Goal: Find specific page/section: Find specific page/section

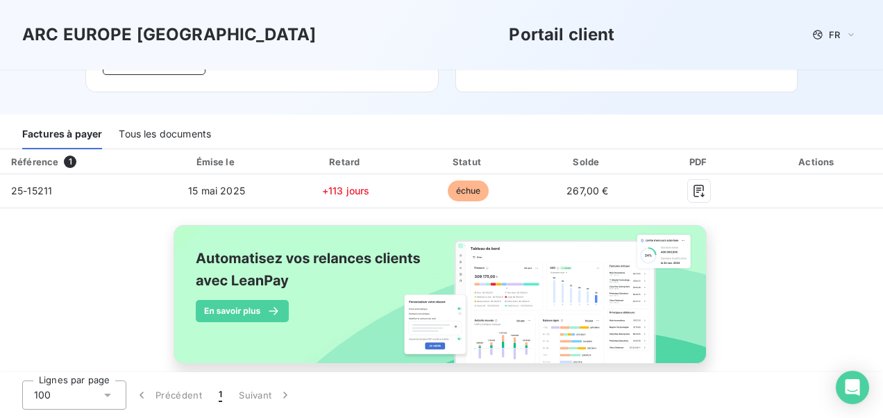
scroll to position [139, 0]
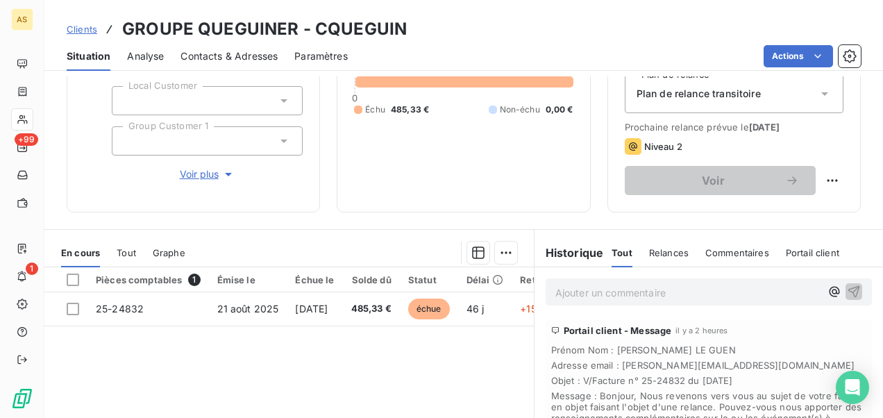
scroll to position [325, 0]
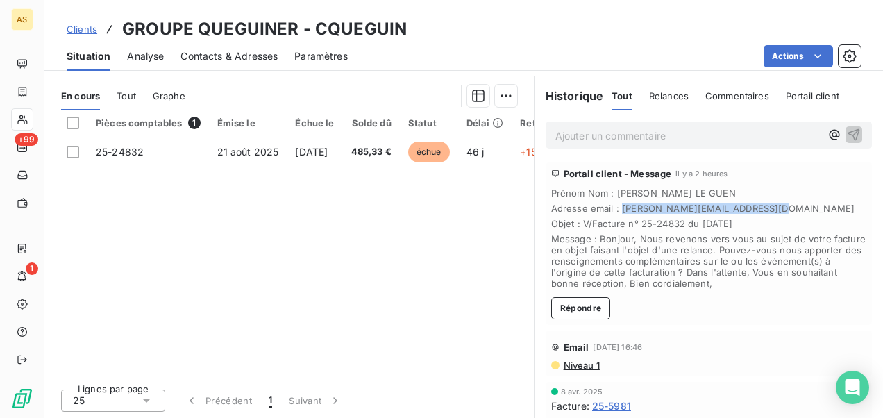
drag, startPoint x: 760, startPoint y: 204, endPoint x: 612, endPoint y: 208, distance: 147.2
click at [612, 208] on span "Adresse email : jacqueline.leguen@queguiner.fr" at bounding box center [708, 208] width 315 height 11
drag, startPoint x: 612, startPoint y: 208, endPoint x: 628, endPoint y: 203, distance: 16.3
copy span "[PERSON_NAME][EMAIL_ADDRESS][DOMAIN_NAME]"
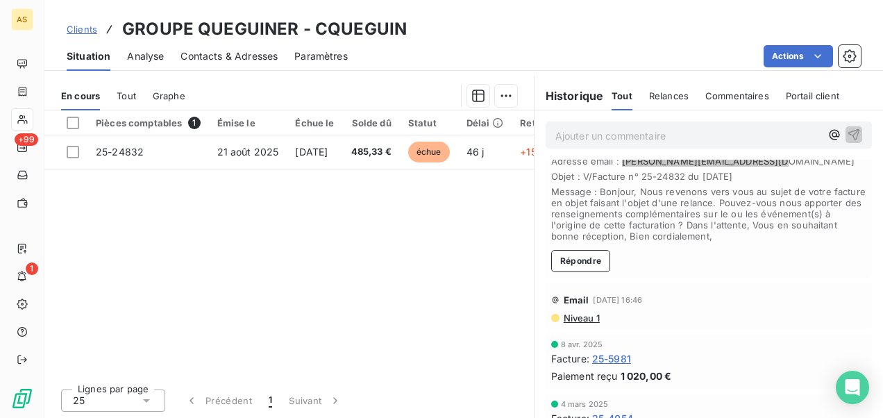
scroll to position [69, 0]
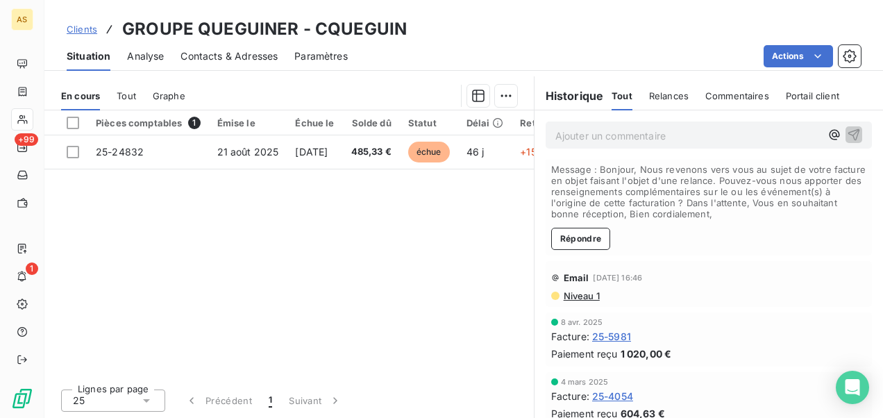
click at [580, 290] on span "Niveau 1" at bounding box center [580, 295] width 37 height 11
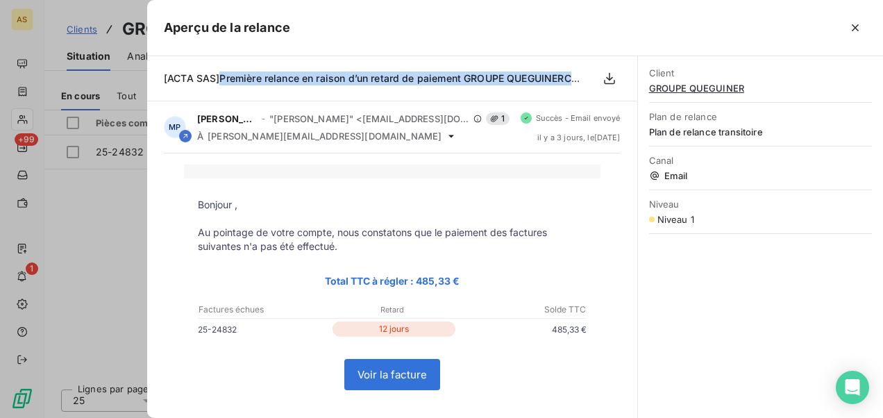
drag, startPoint x: 580, startPoint y: 78, endPoint x: 220, endPoint y: 77, distance: 360.3
click at [220, 77] on span "[ACTA SAS]Première relance en raison d’un retard de paiement GROUPE QUEGUINERCQ…" at bounding box center [390, 78] width 453 height 12
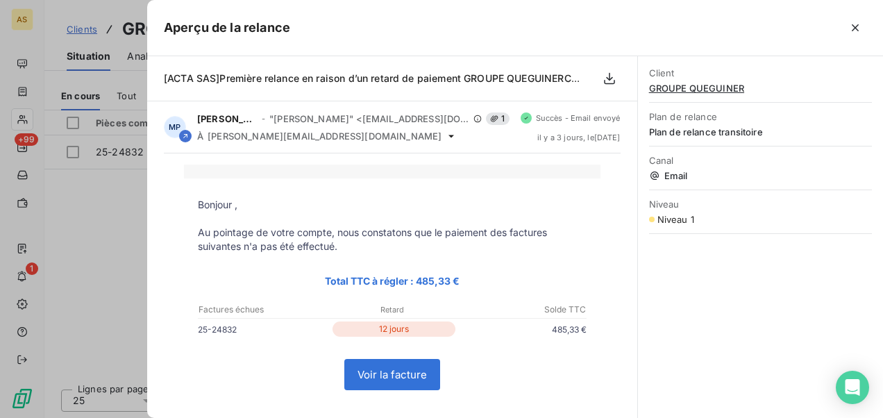
click at [108, 253] on div at bounding box center [441, 209] width 883 height 418
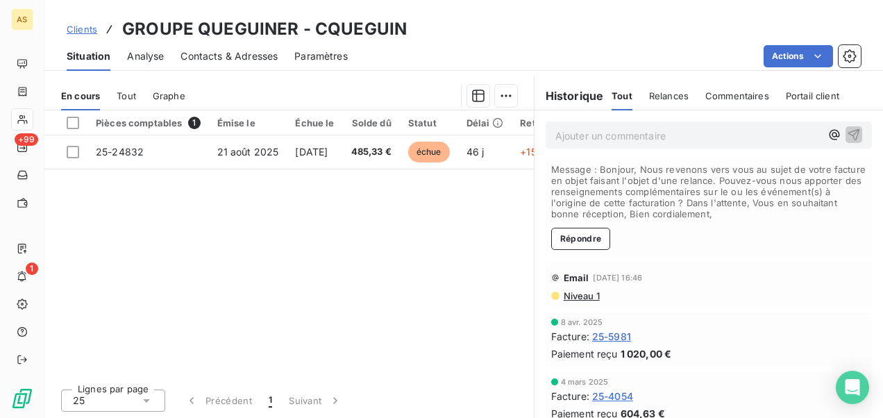
click at [82, 31] on span "Clients" at bounding box center [82, 29] width 31 height 11
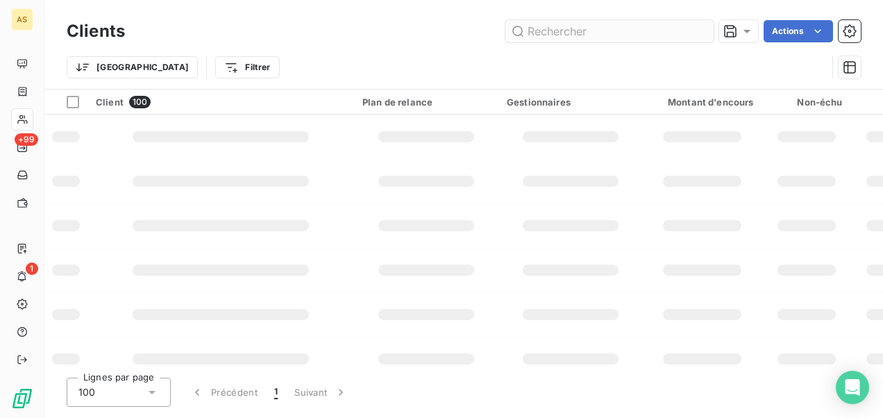
click at [540, 30] on input "text" at bounding box center [609, 31] width 208 height 22
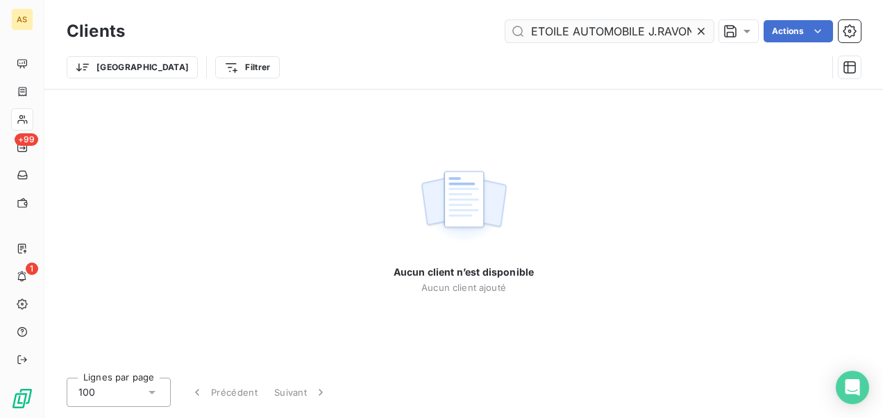
click at [646, 34] on input "• MERCEDES ETOILE AUTOMOBILE J.RAVON" at bounding box center [609, 31] width 208 height 22
click at [640, 35] on input "• MERCEDES ETOILE AUTOMOBILE J.RAVON" at bounding box center [609, 31] width 208 height 22
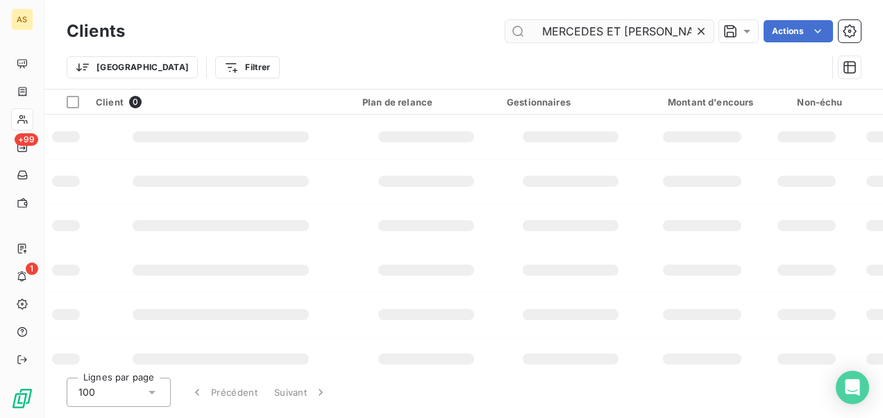
scroll to position [0, 0]
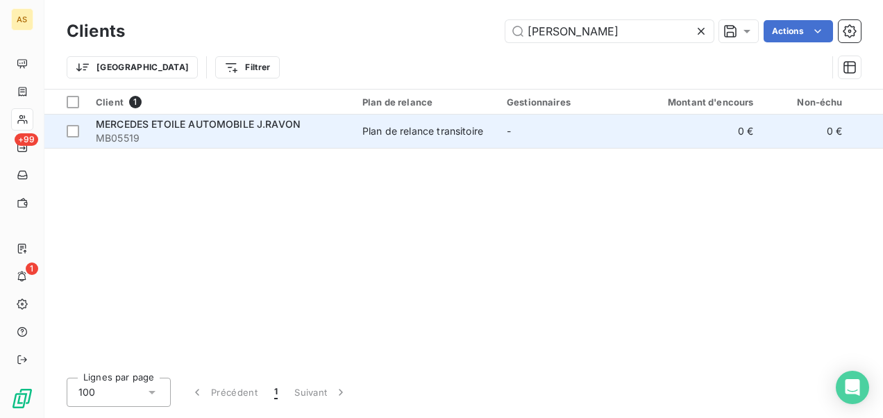
type input "J.RAVON"
click at [440, 136] on div "Plan de relance transitoire" at bounding box center [422, 131] width 121 height 14
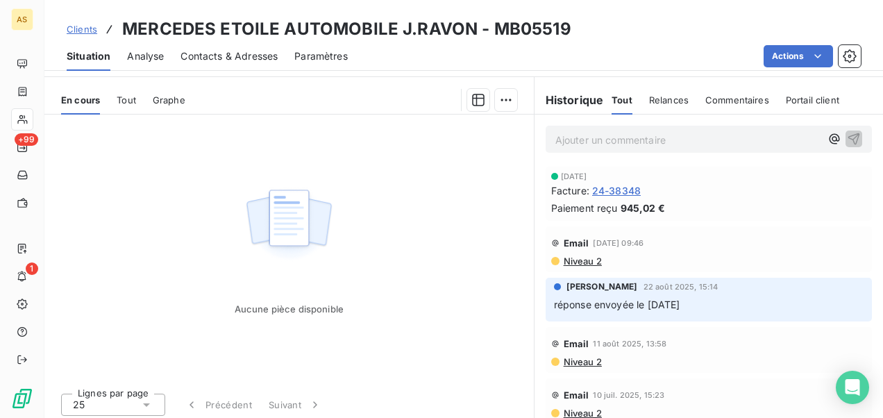
scroll to position [312, 0]
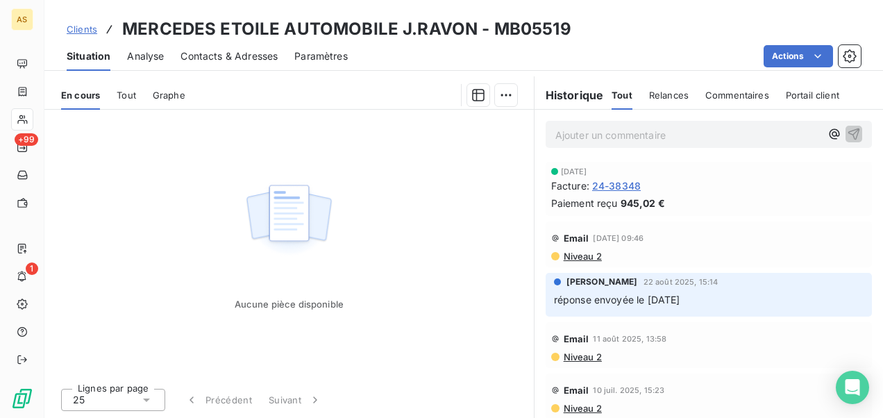
click at [426, 315] on div "Aucune pièce disponible" at bounding box center [288, 243] width 489 height 267
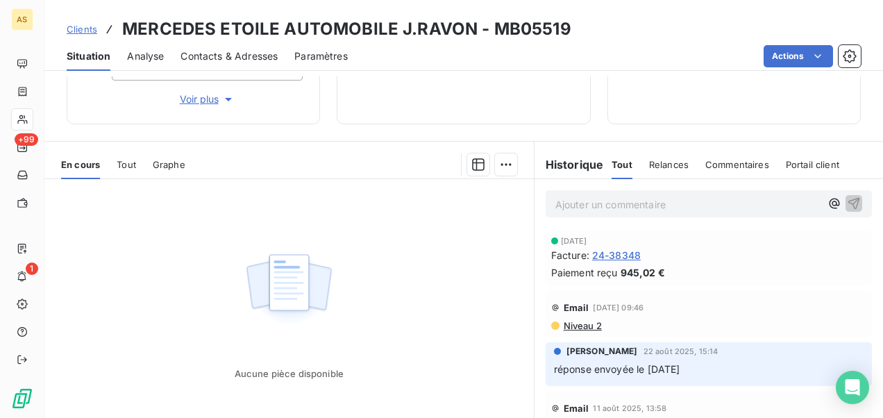
click at [79, 33] on span "Clients" at bounding box center [82, 29] width 31 height 11
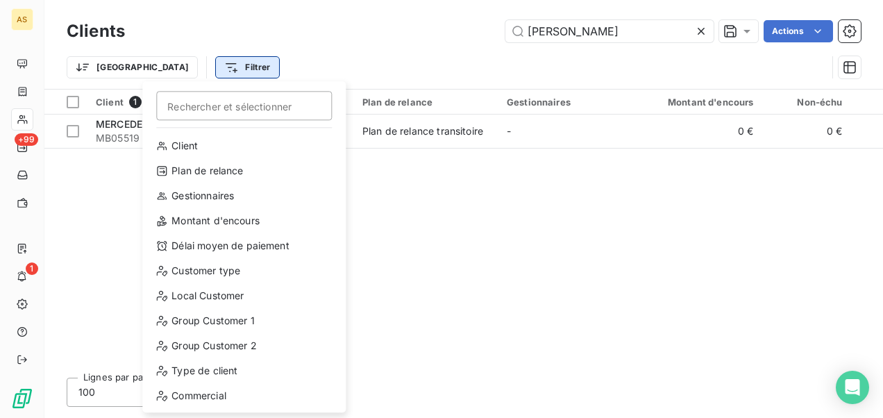
click at [179, 71] on html "AS +99 1 Clients J.RAVON Actions Trier Filtrer Rechercher et sélectionner Clien…" at bounding box center [441, 209] width 883 height 418
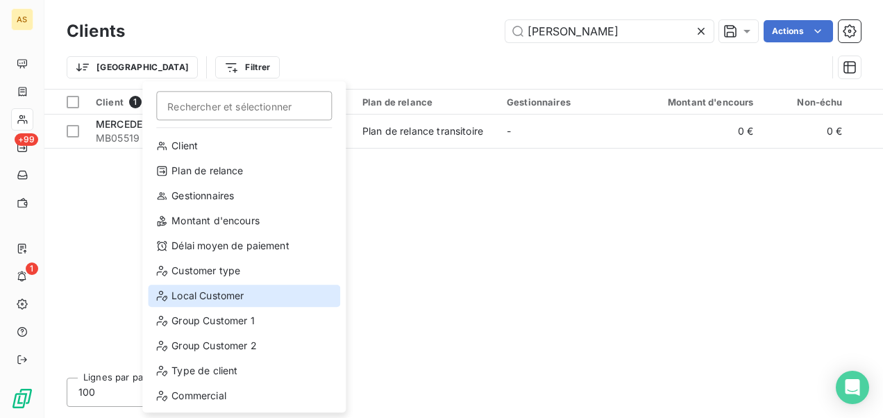
click at [204, 296] on div "Local Customer" at bounding box center [244, 296] width 192 height 22
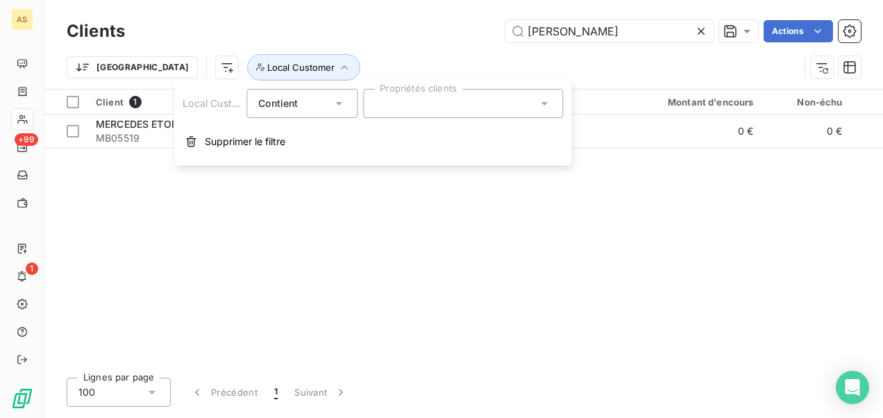
click at [543, 107] on icon at bounding box center [544, 104] width 14 height 14
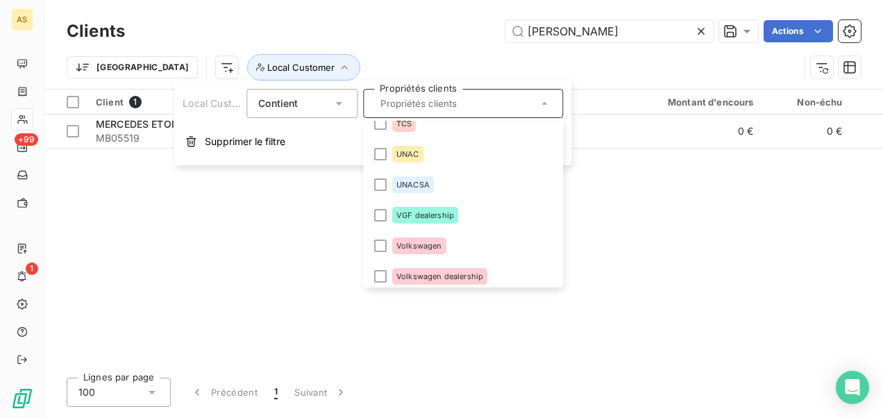
scroll to position [2219, 0]
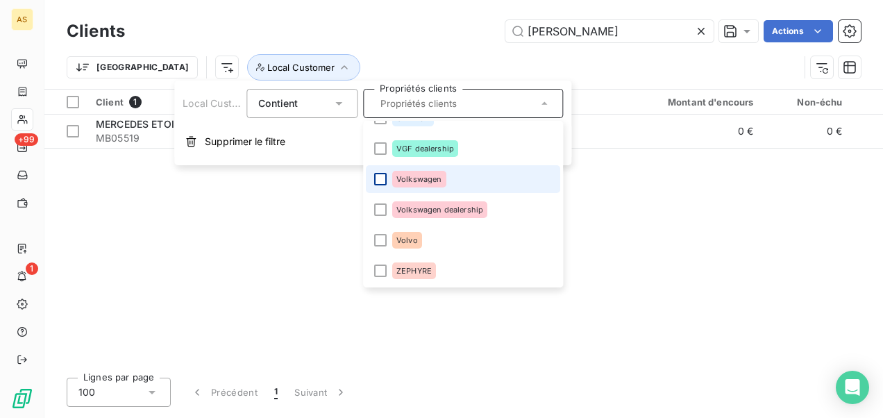
click at [383, 178] on div at bounding box center [380, 179] width 12 height 12
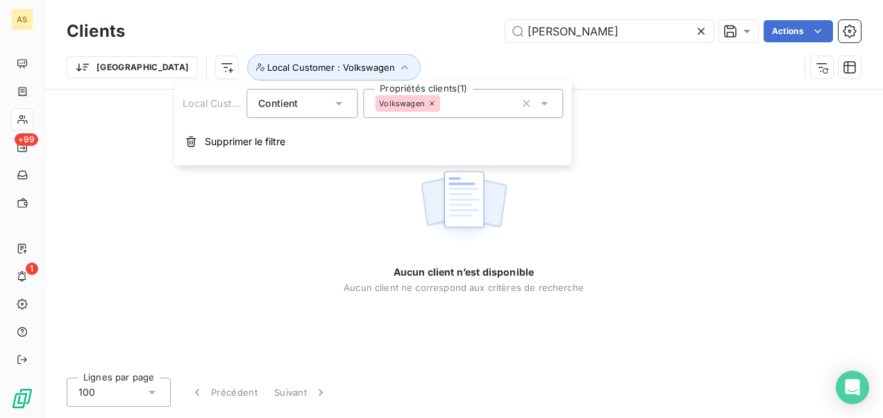
click at [374, 228] on div "Aucun client n’est disponible Aucun client ne correspond aux critères de recher…" at bounding box center [464, 228] width 240 height 131
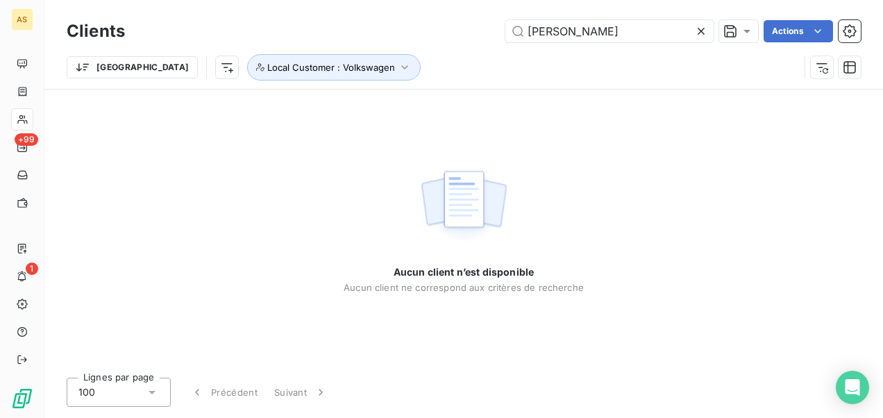
click at [701, 34] on icon at bounding box center [701, 31] width 14 height 14
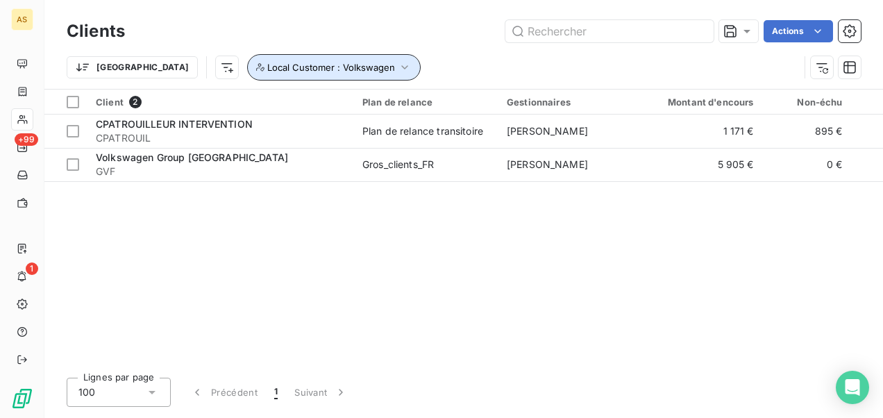
click at [398, 67] on icon "button" at bounding box center [405, 67] width 14 height 14
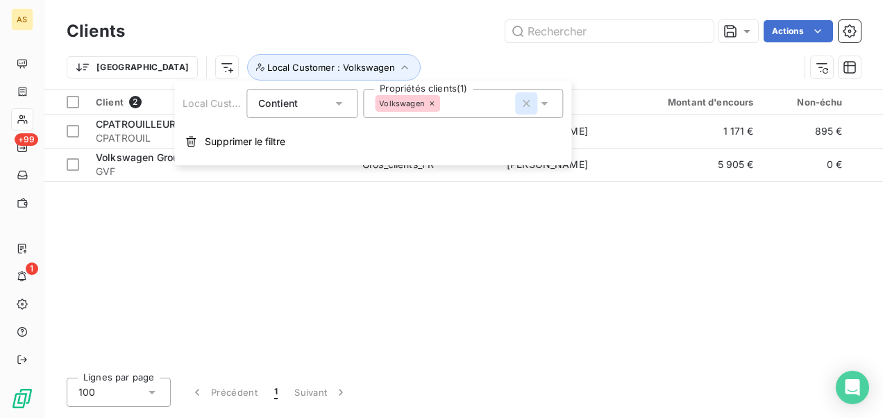
click at [530, 105] on icon "button" at bounding box center [526, 104] width 14 height 14
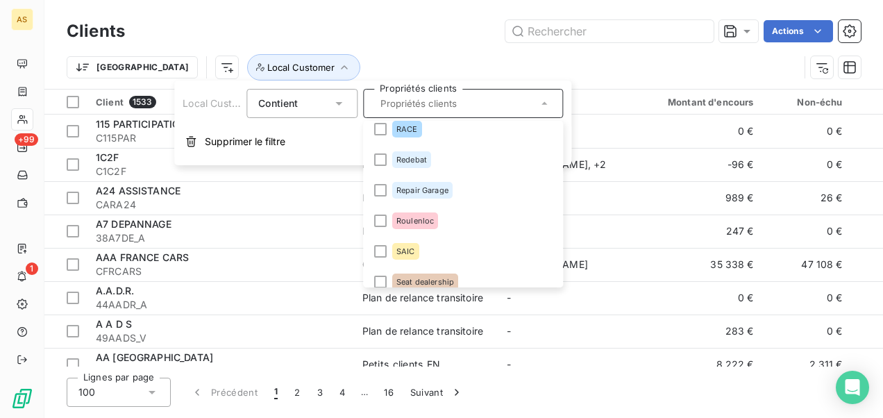
scroll to position [1802, 0]
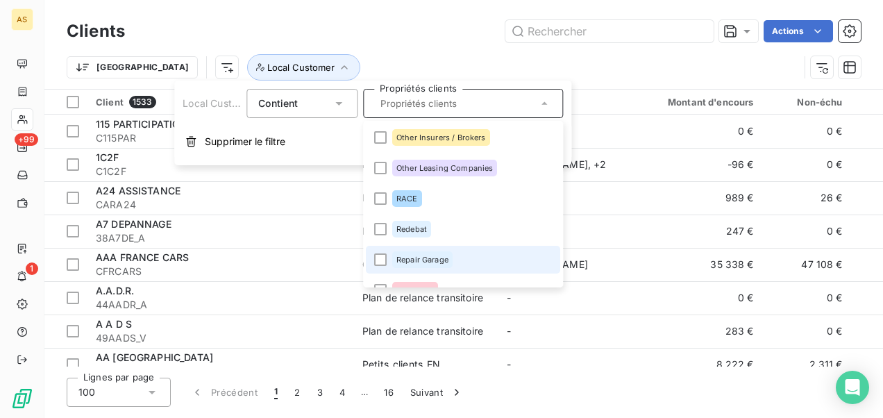
click at [372, 258] on li "Repair Garage" at bounding box center [463, 260] width 194 height 28
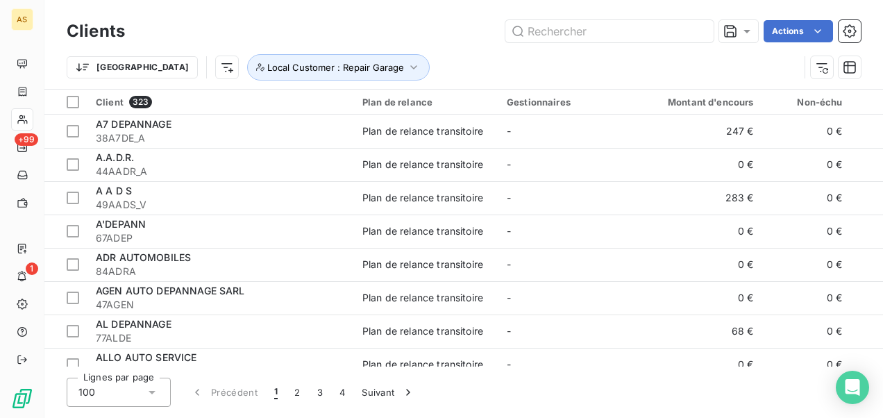
click at [445, 25] on div "Actions" at bounding box center [501, 31] width 719 height 22
click at [796, 24] on html "AS +99 1 Clients Actions Trier Local Customer : Repair Garage Client 323 Plan d…" at bounding box center [441, 209] width 883 height 418
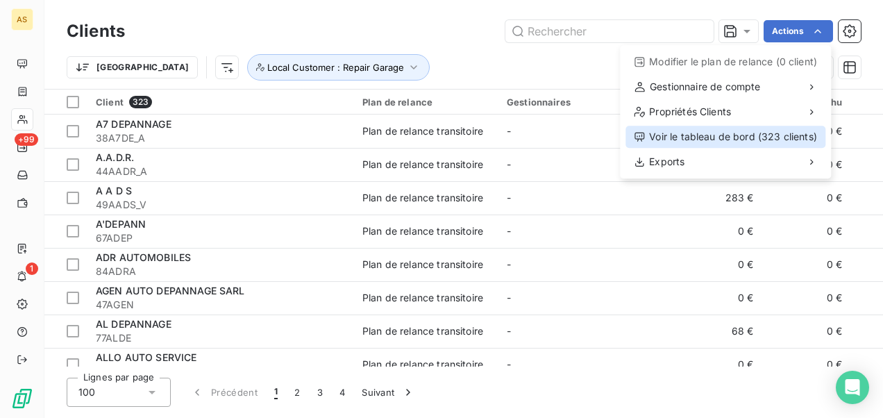
click at [680, 135] on div "Voir le tableau de bord (323 clients)" at bounding box center [726, 137] width 200 height 22
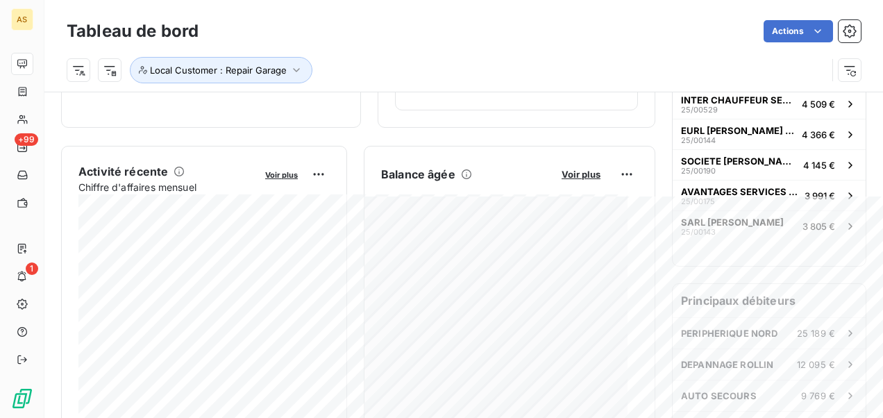
scroll to position [140, 0]
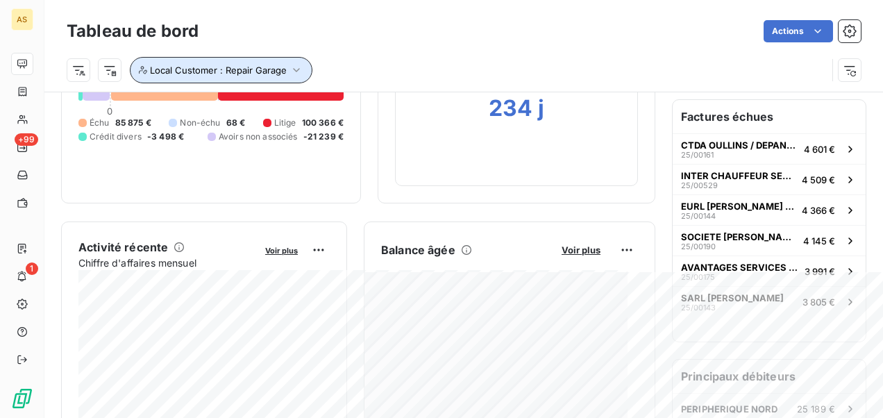
click at [296, 72] on icon "button" at bounding box center [297, 70] width 14 height 14
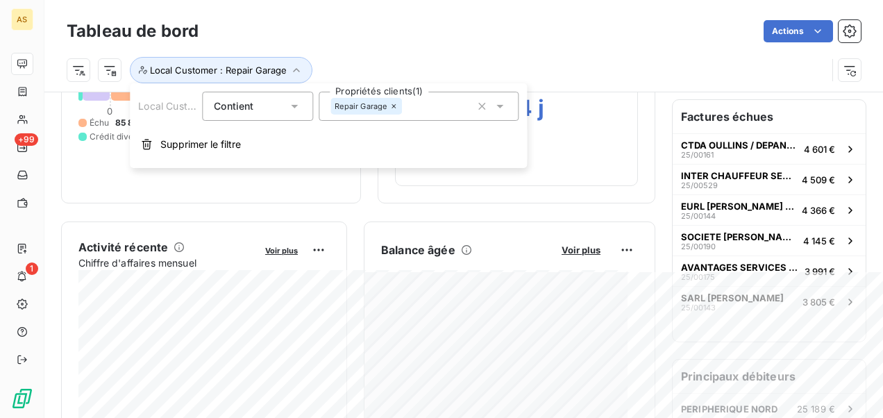
click at [399, 102] on div "Repair Garage" at bounding box center [366, 106] width 72 height 17
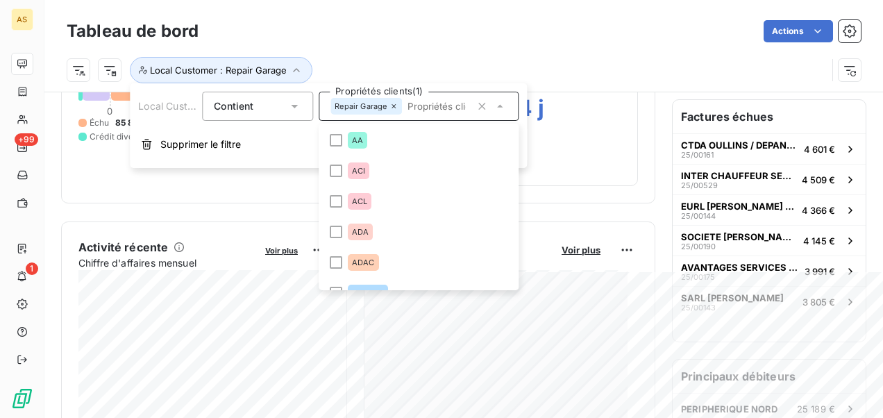
scroll to position [1788, 0]
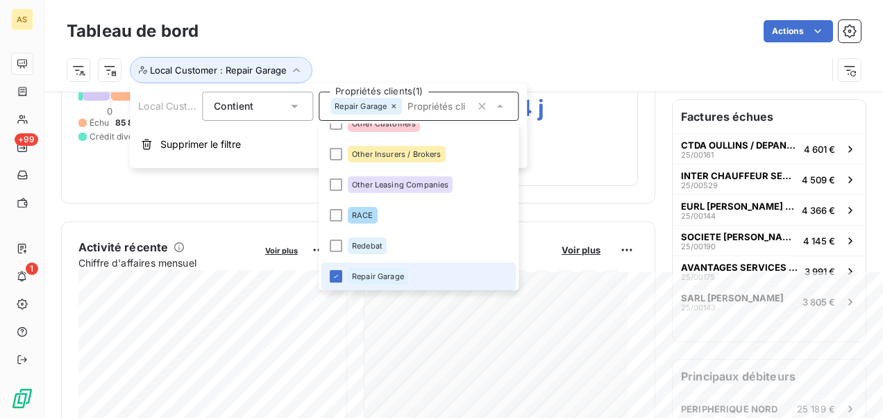
click at [436, 24] on div "Actions" at bounding box center [538, 31] width 646 height 22
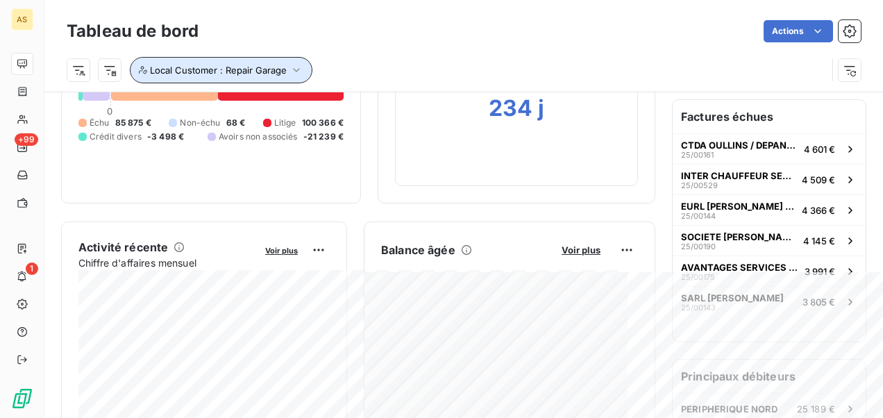
click at [298, 66] on icon "button" at bounding box center [297, 70] width 14 height 14
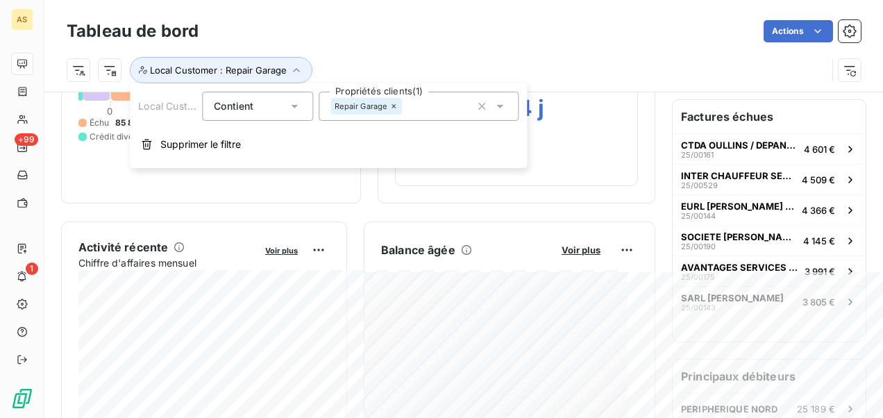
click at [394, 103] on icon at bounding box center [393, 106] width 8 height 8
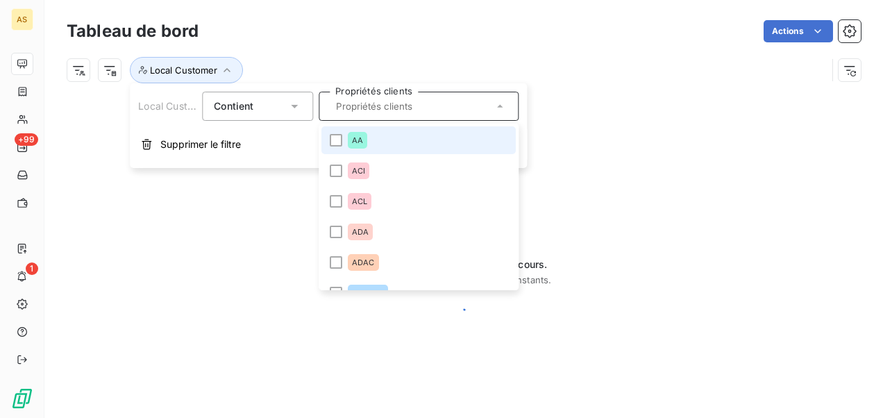
scroll to position [0, 0]
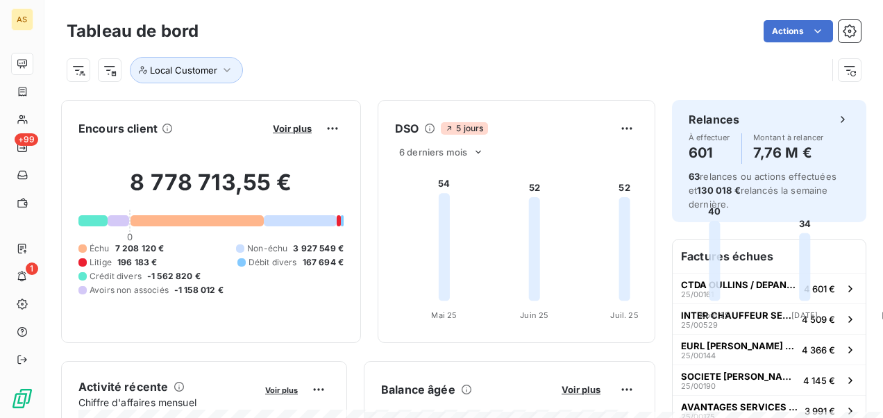
click at [78, 191] on div "Encours client Voir plus 8 778 713,55 € 0 Échu 7 208 120 € Non-échu 3 927 549 €…" at bounding box center [211, 221] width 300 height 243
drag, startPoint x: 219, startPoint y: 212, endPoint x: 127, endPoint y: 237, distance: 95.5
drag, startPoint x: 127, startPoint y: 237, endPoint x: 627, endPoint y: 58, distance: 531.0
click at [627, 58] on div "Local Customer" at bounding box center [447, 70] width 760 height 26
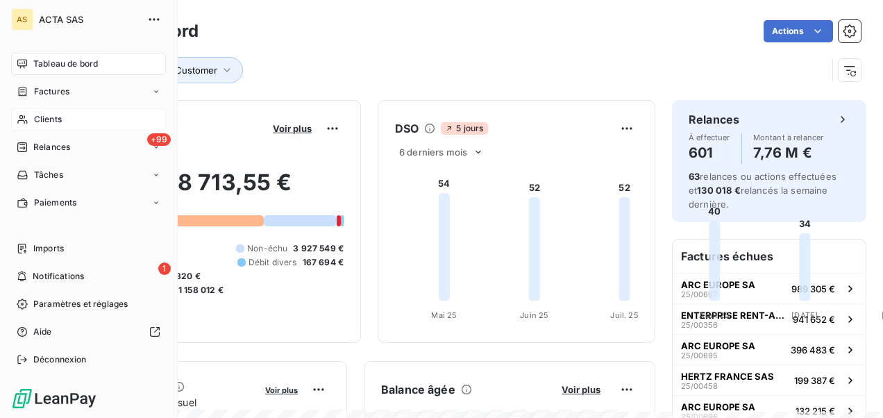
click at [72, 124] on div "Clients" at bounding box center [88, 119] width 155 height 22
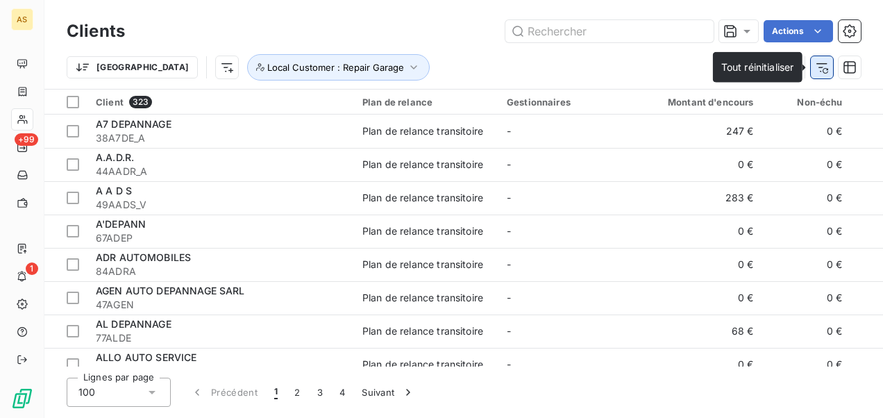
click at [823, 74] on icon "button" at bounding box center [822, 67] width 14 height 14
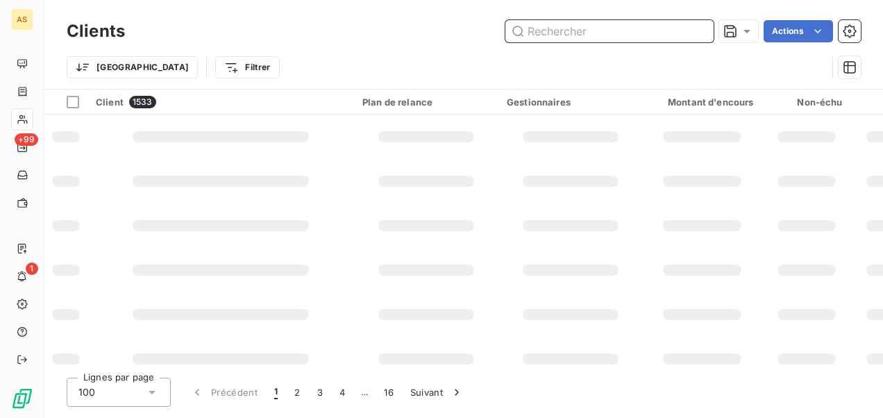
click at [518, 25] on input "text" at bounding box center [609, 31] width 208 height 22
type input "fraisse"
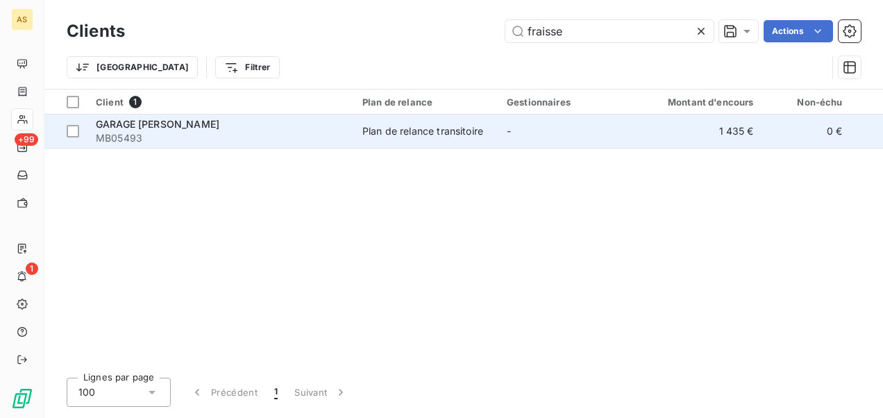
click at [447, 135] on div "Plan de relance transitoire" at bounding box center [422, 131] width 121 height 14
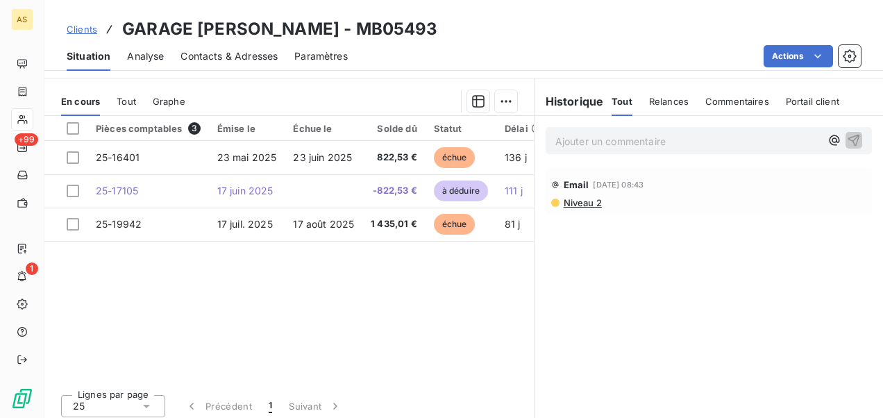
scroll to position [325, 0]
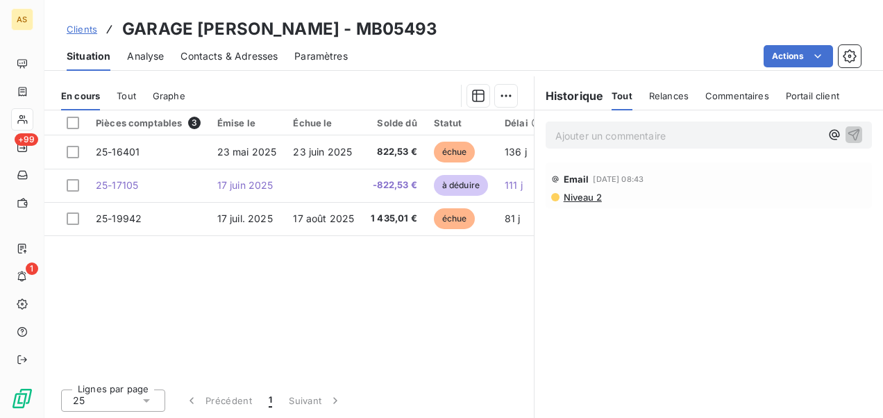
click at [230, 53] on span "Contacts & Adresses" at bounding box center [229, 56] width 97 height 14
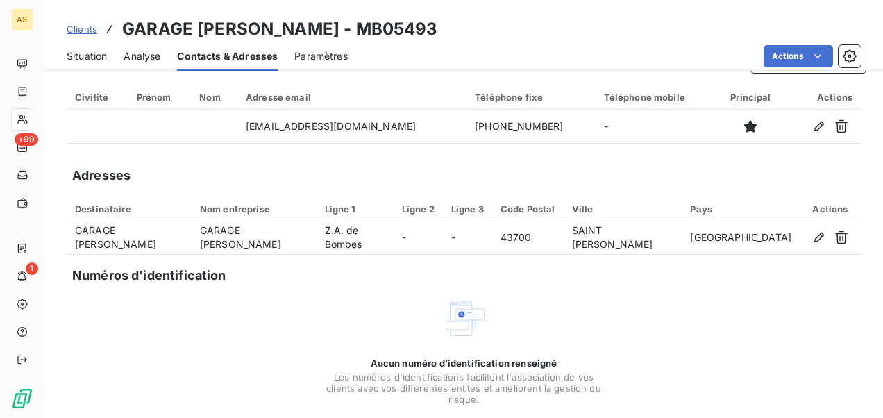
scroll to position [11, 0]
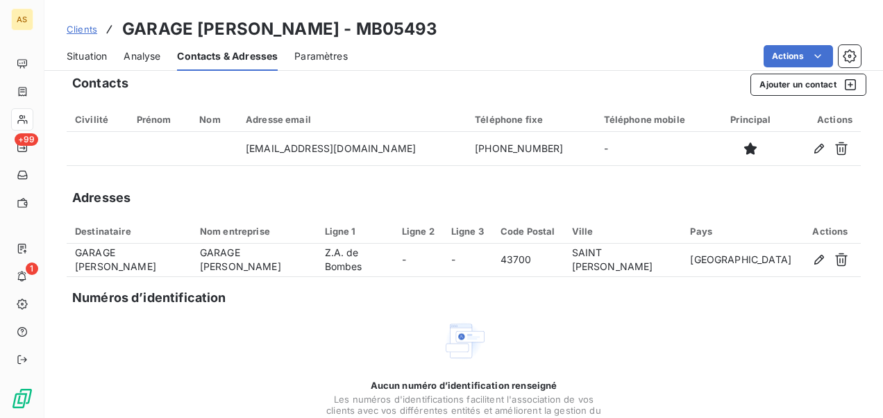
click at [85, 52] on span "Situation" at bounding box center [87, 56] width 40 height 14
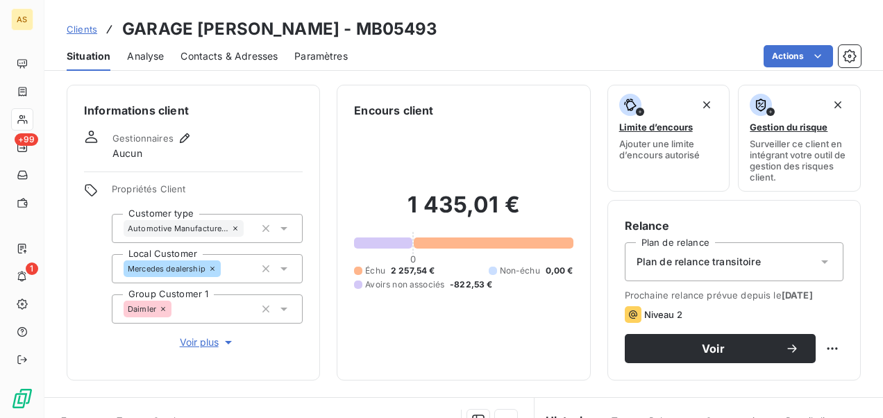
click at [251, 46] on div "Contacts & Adresses" at bounding box center [229, 56] width 97 height 29
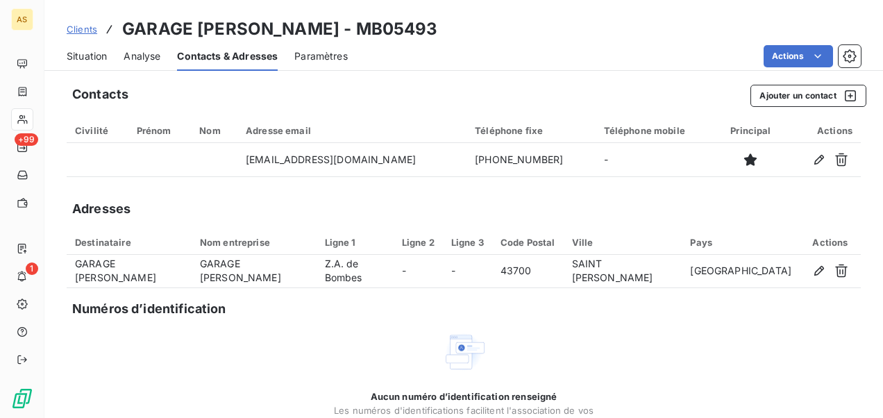
click at [90, 67] on div "Situation" at bounding box center [87, 56] width 40 height 29
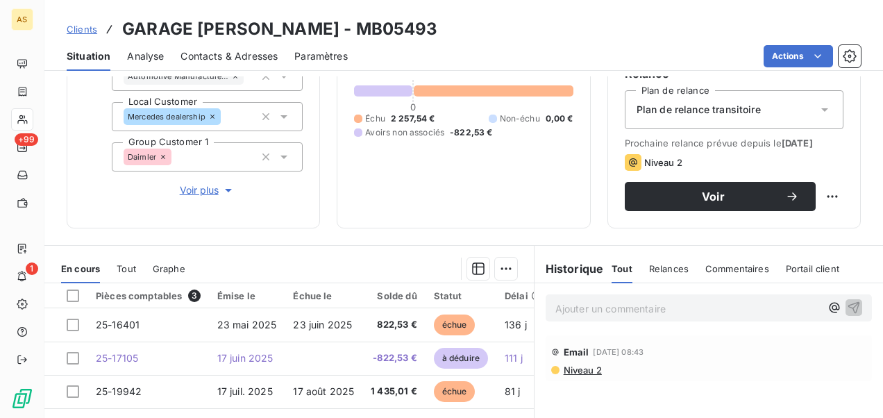
scroll to position [325, 0]
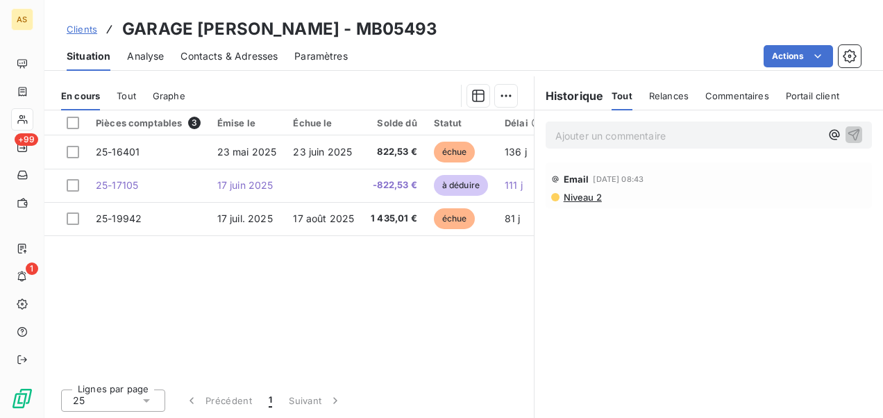
click at [246, 61] on span "Contacts & Adresses" at bounding box center [229, 56] width 97 height 14
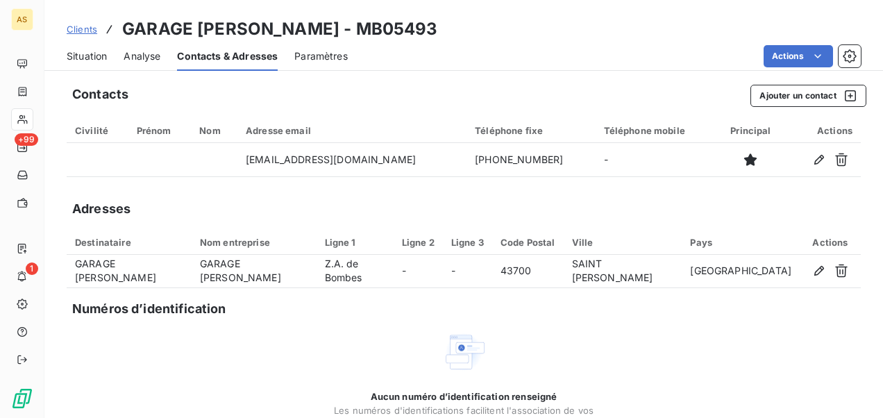
click at [87, 50] on span "Situation" at bounding box center [87, 56] width 40 height 14
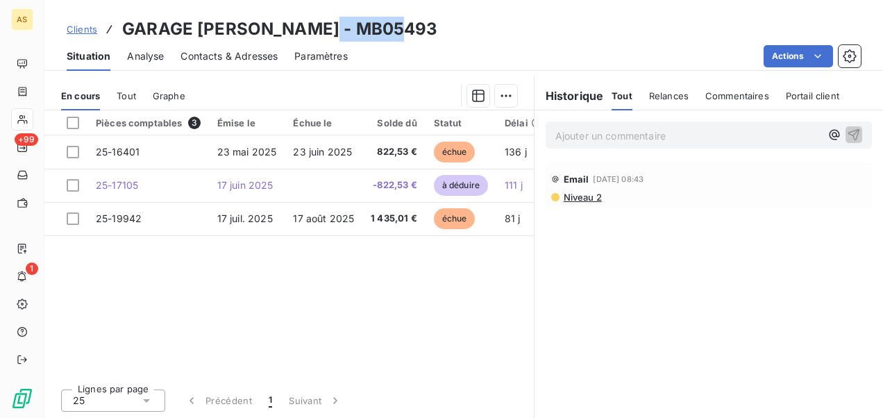
drag, startPoint x: 394, startPoint y: 26, endPoint x: 305, endPoint y: 24, distance: 89.6
click at [305, 24] on div "Clients GARAGE JF FRAISSE - MB05493" at bounding box center [463, 29] width 839 height 25
copy h3 "MB05493"
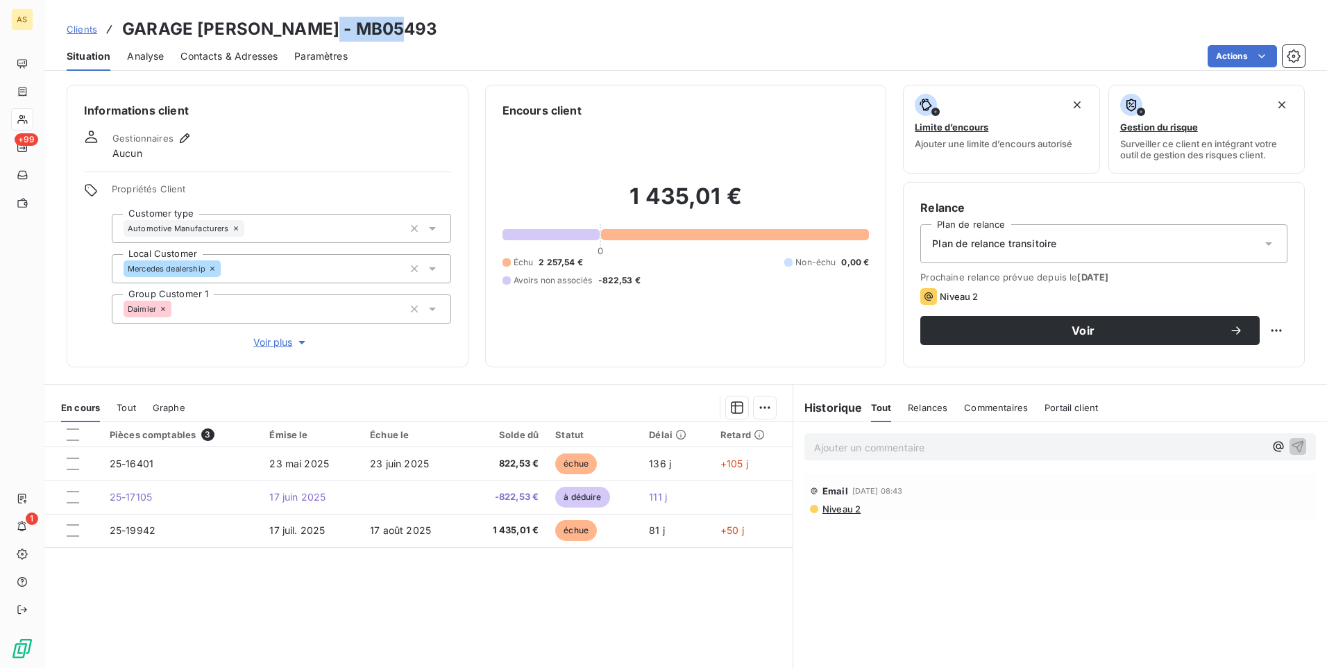
scroll to position [63, 0]
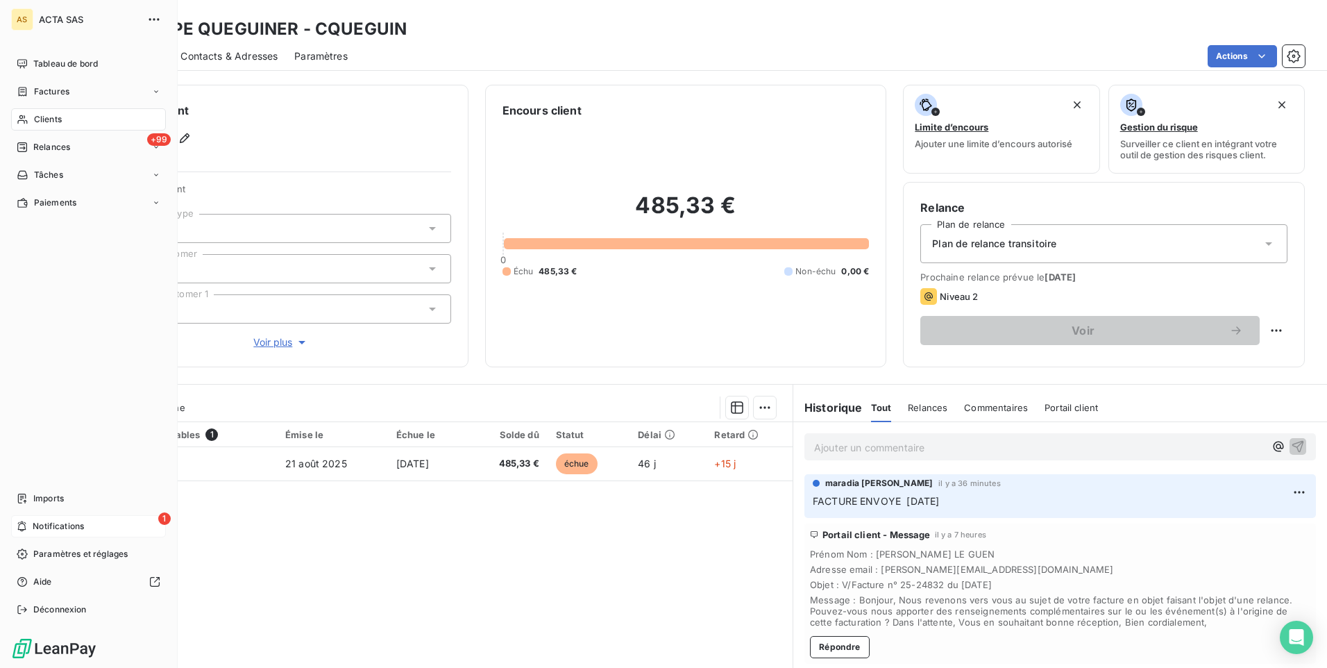
click at [48, 518] on div "1 Notifications" at bounding box center [88, 526] width 155 height 22
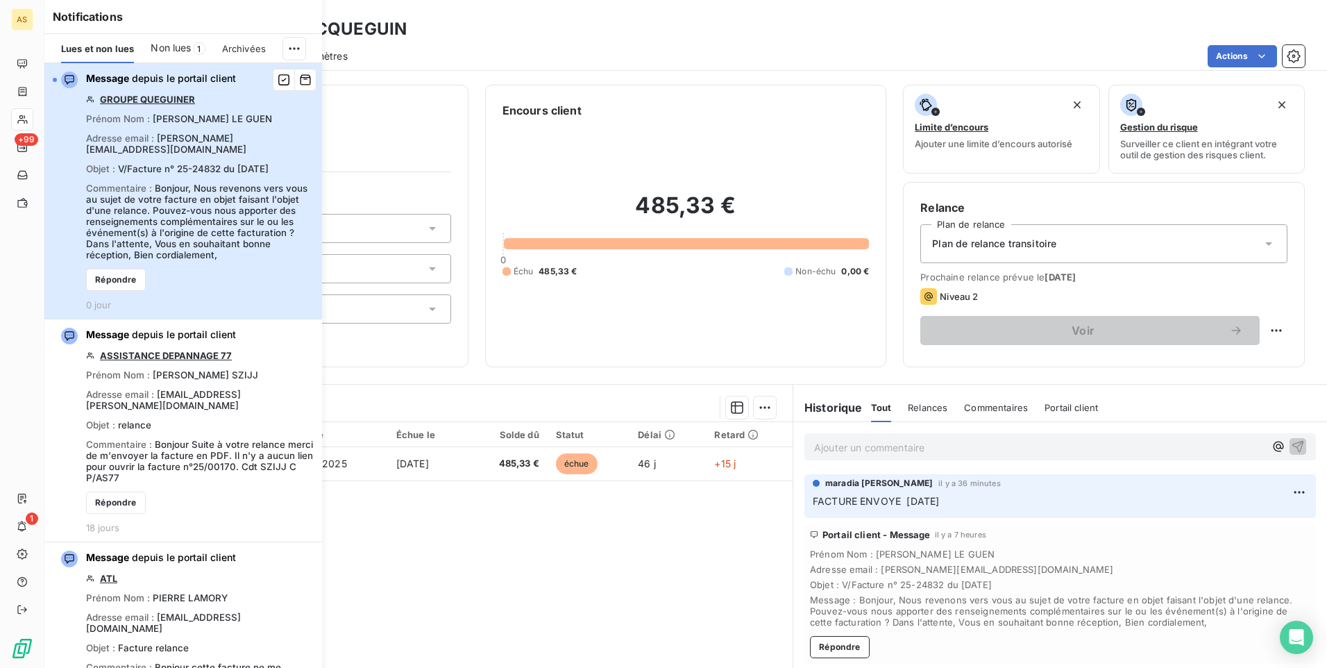
click at [61, 80] on span "button" at bounding box center [69, 80] width 17 height 17
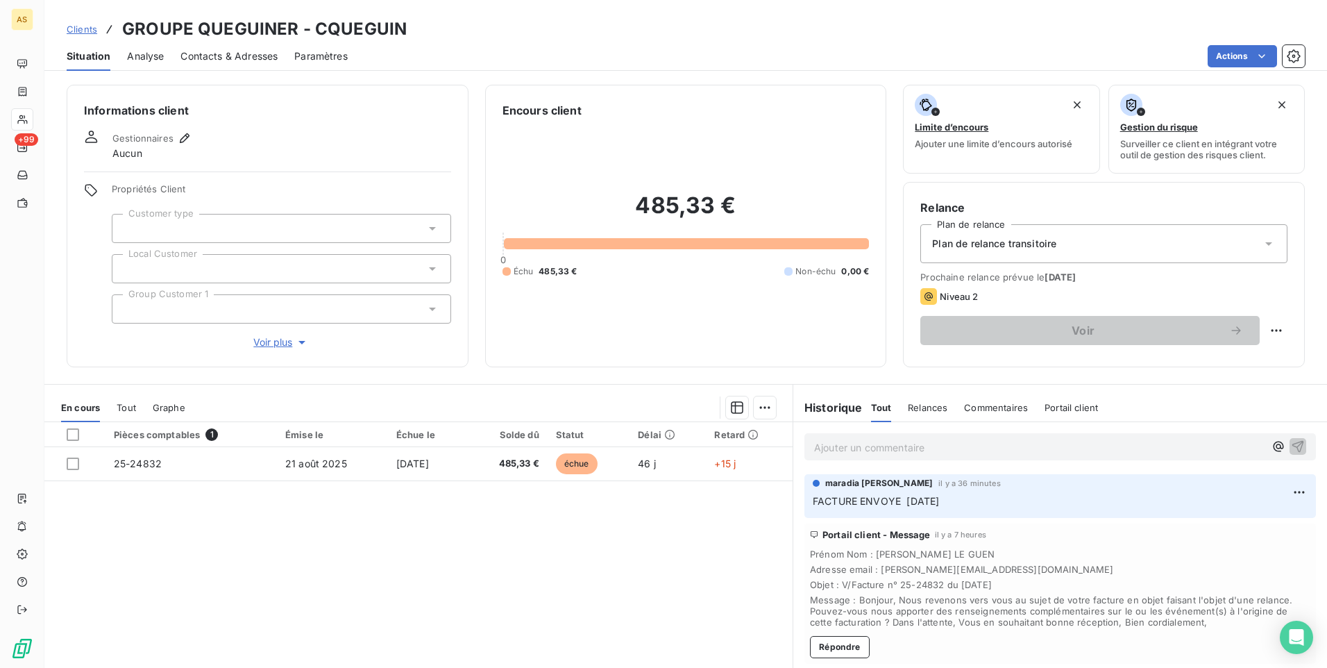
click at [83, 33] on span "Clients" at bounding box center [82, 29] width 31 height 11
